Goal: Find specific page/section: Find specific page/section

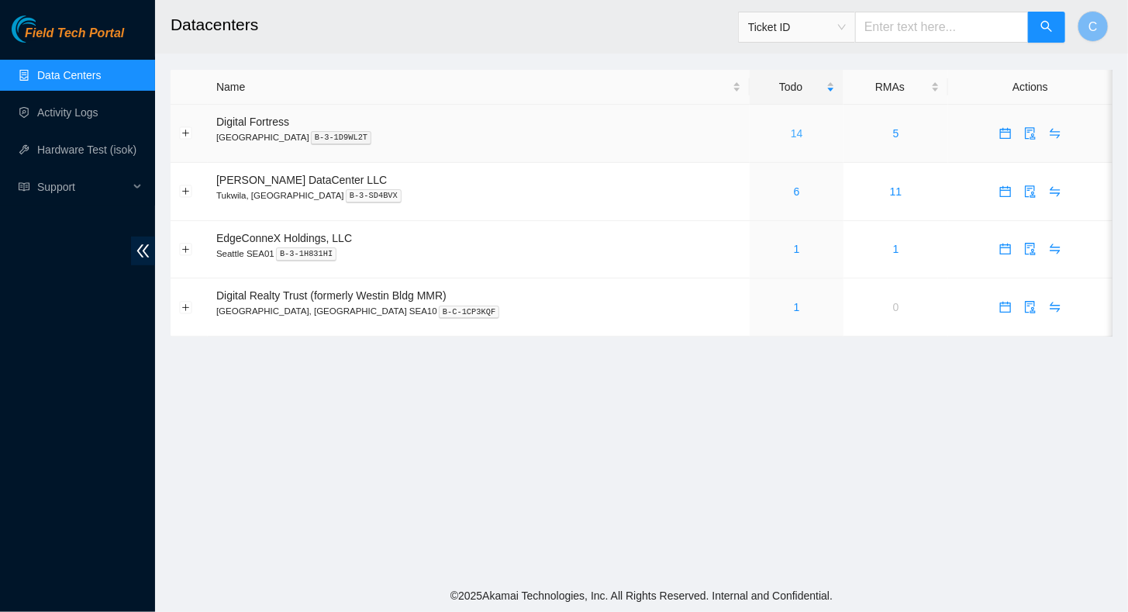
click at [791, 133] on link "14" at bounding box center [797, 133] width 12 height 12
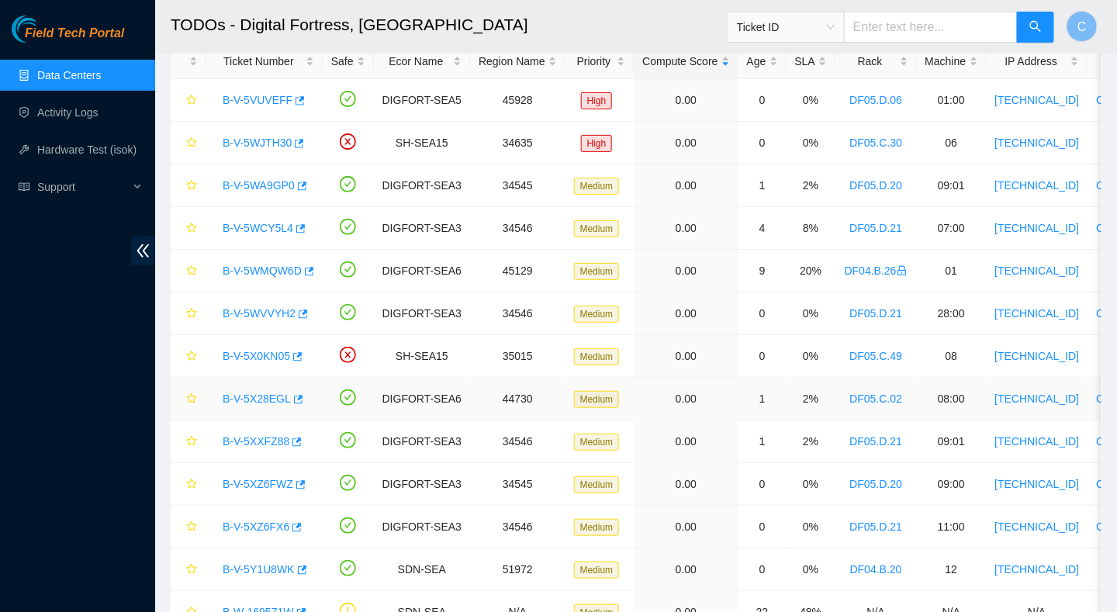
scroll to position [78, 0]
